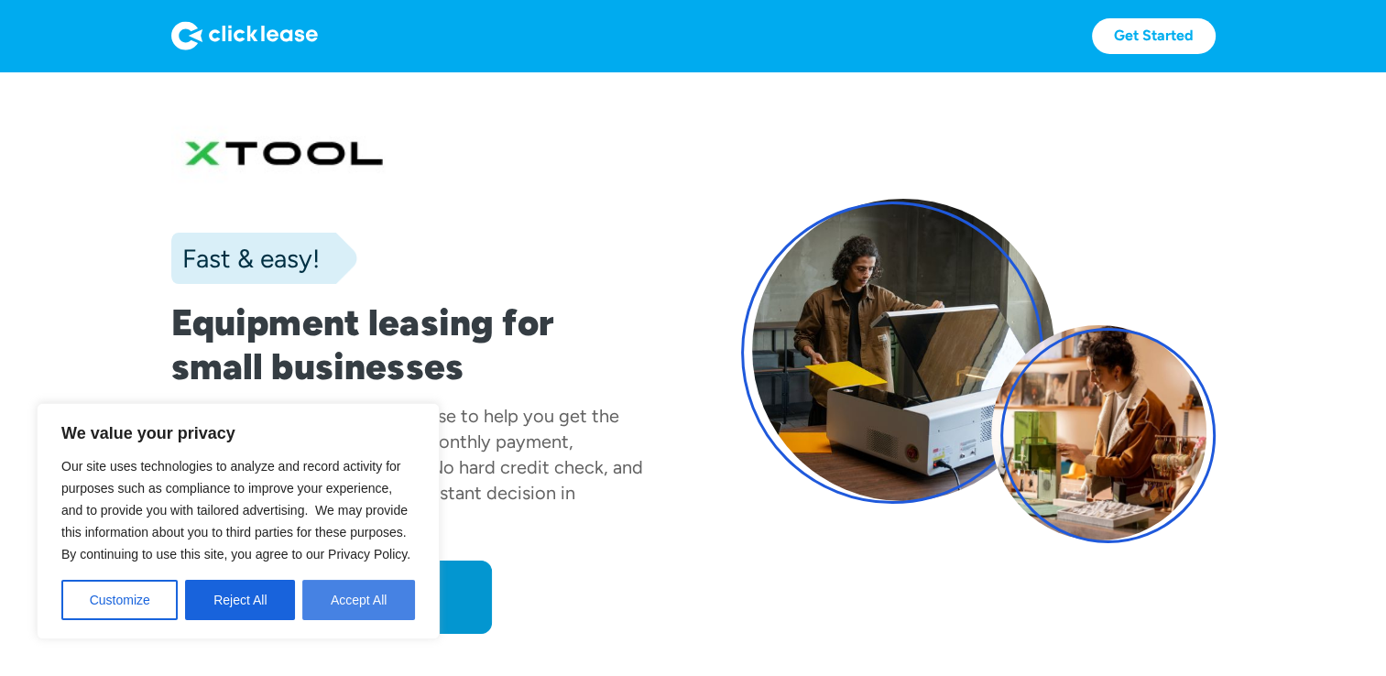
click at [361, 599] on button "Accept All" at bounding box center [358, 600] width 113 height 40
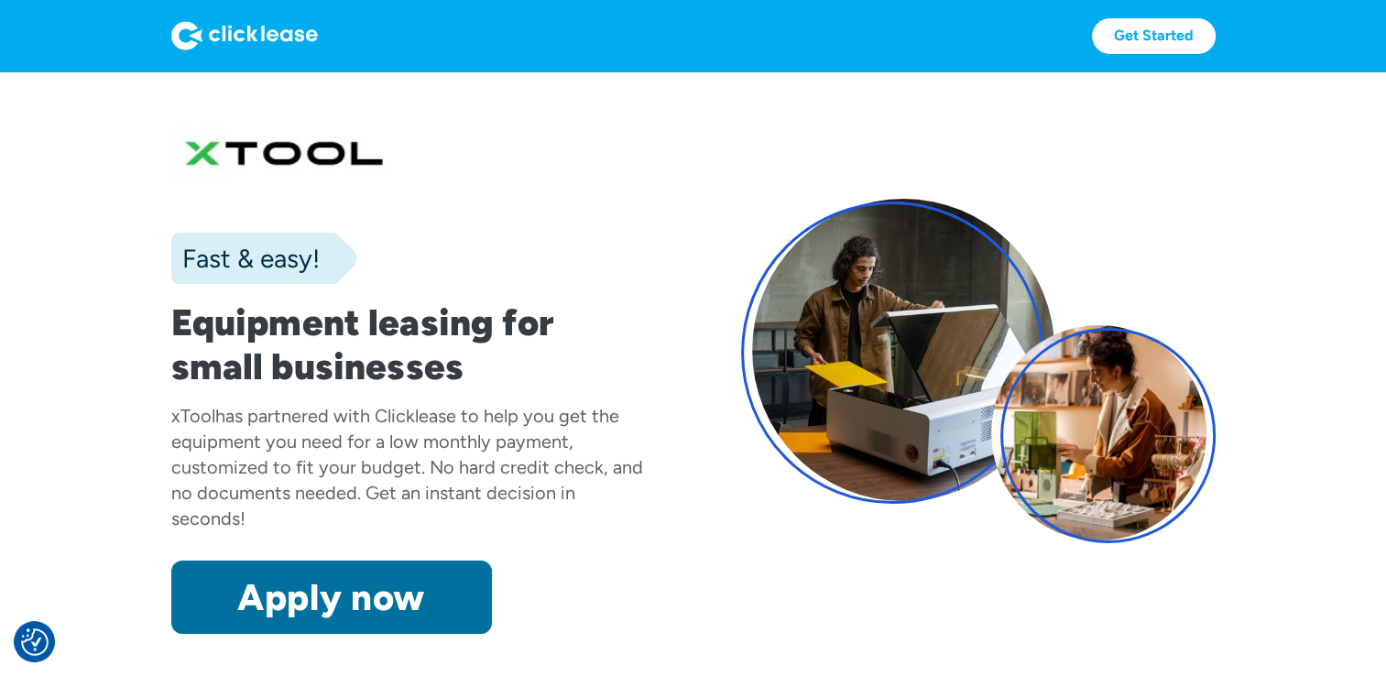
click at [412, 601] on link "Apply now" at bounding box center [331, 597] width 321 height 73
